Goal: Transaction & Acquisition: Purchase product/service

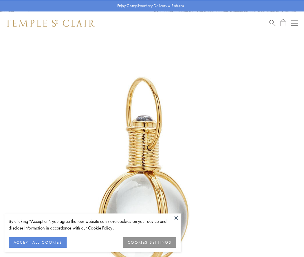
scroll to position [151, 0]
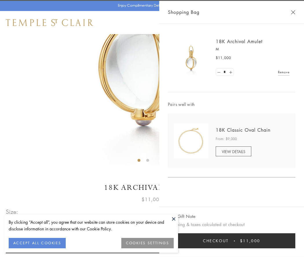
click at [231, 241] on button "Checkout $11,000" at bounding box center [231, 240] width 127 height 15
